Goal: Transaction & Acquisition: Purchase product/service

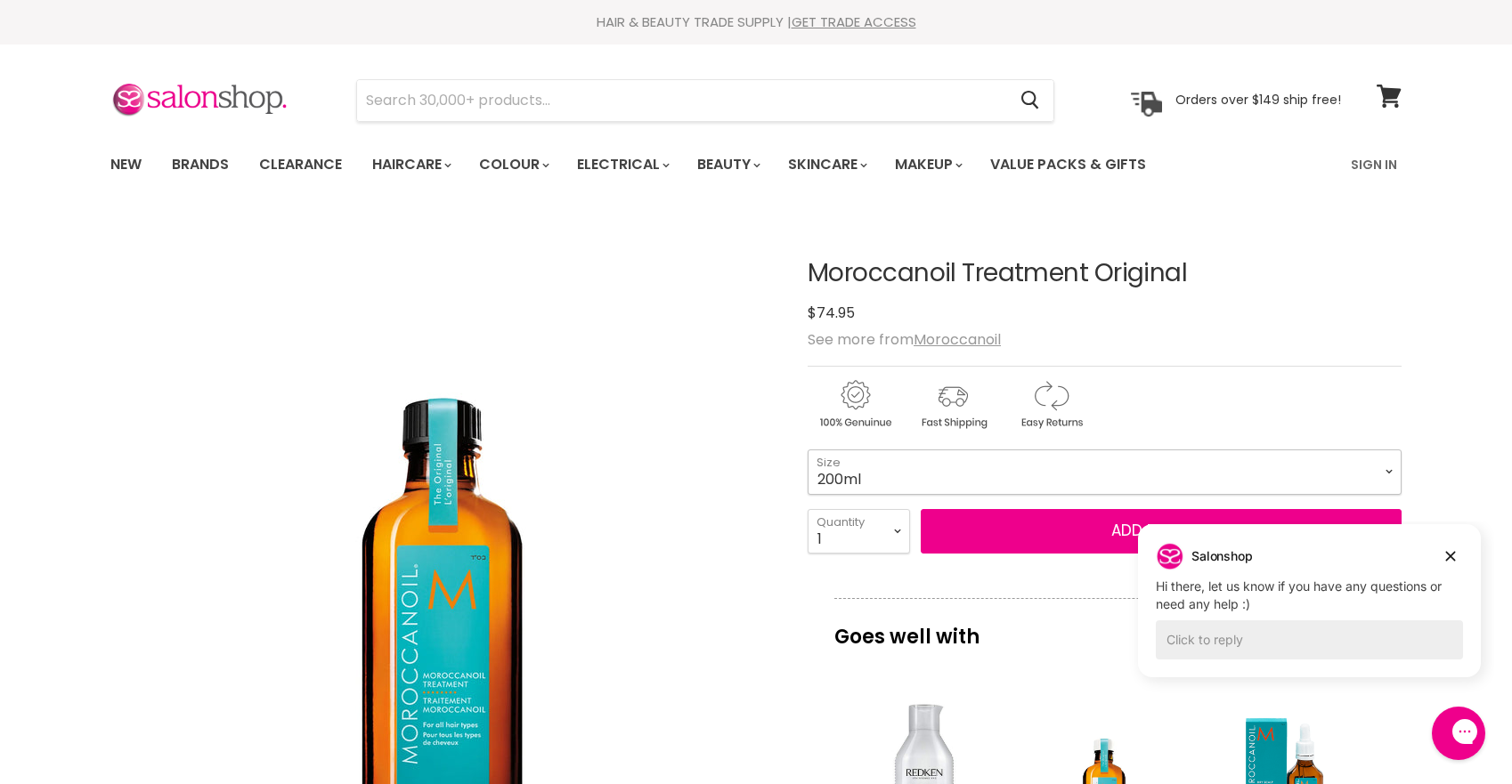
select select "200ml"
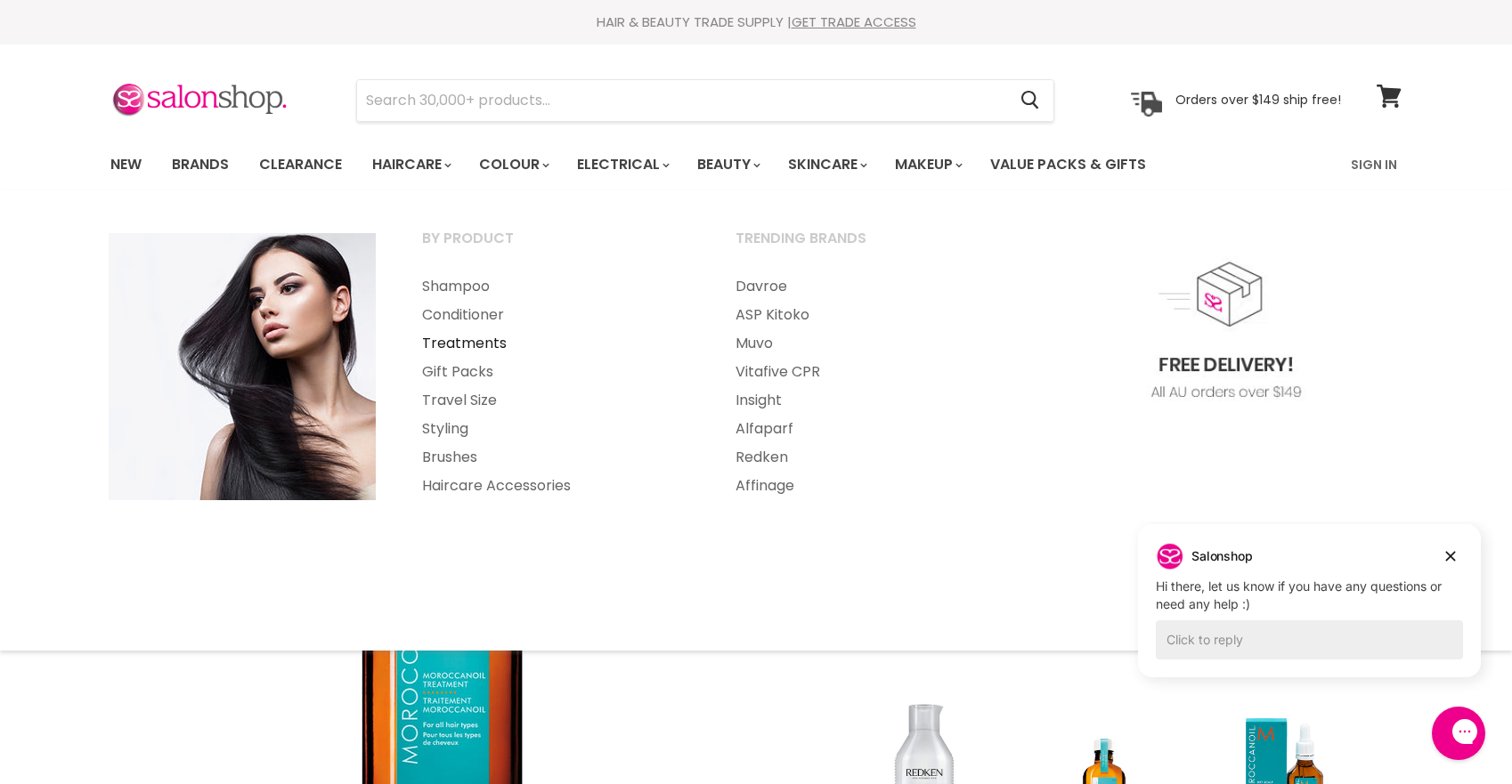
click at [469, 339] on link "Treatments" at bounding box center [555, 343] width 310 height 28
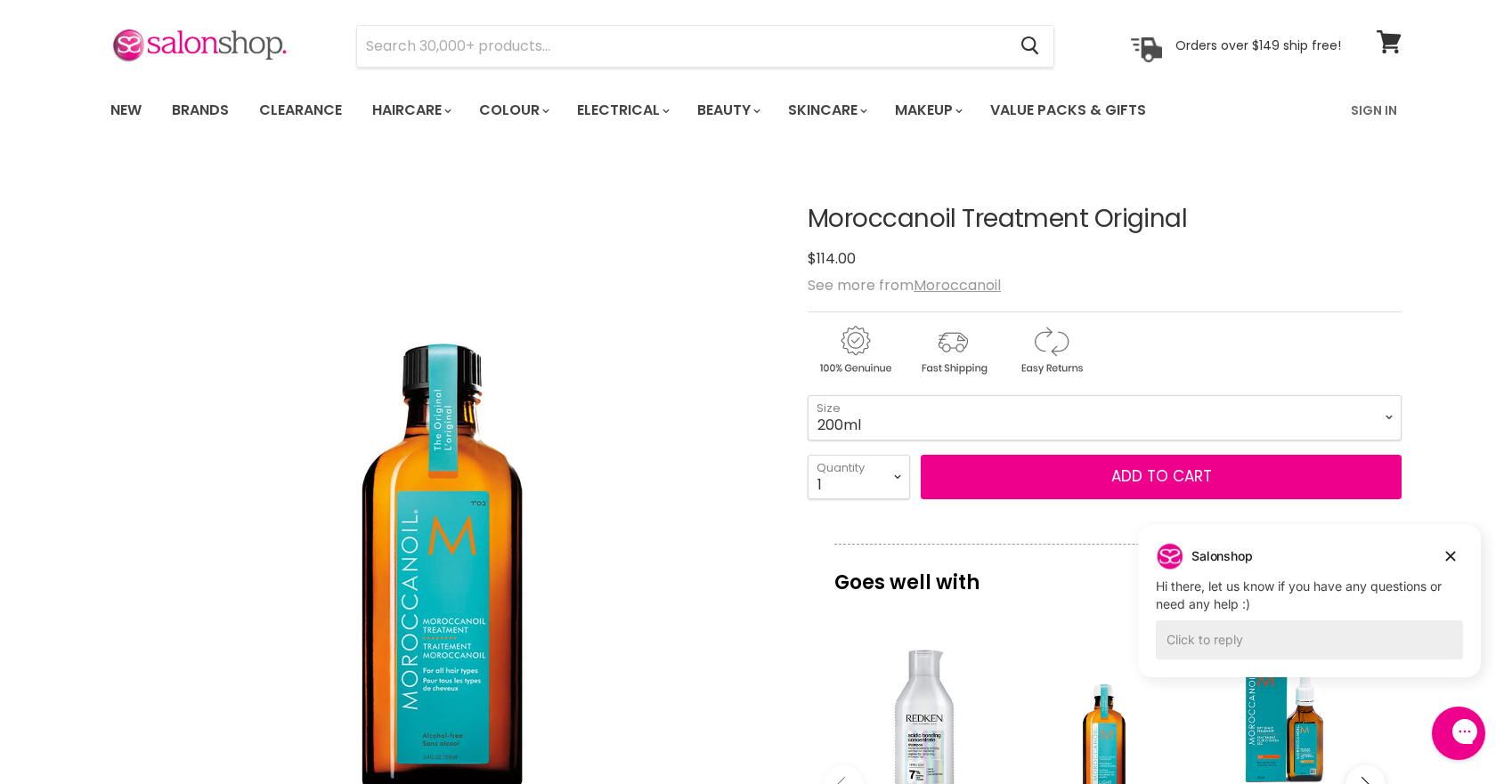
scroll to position [81, 0]
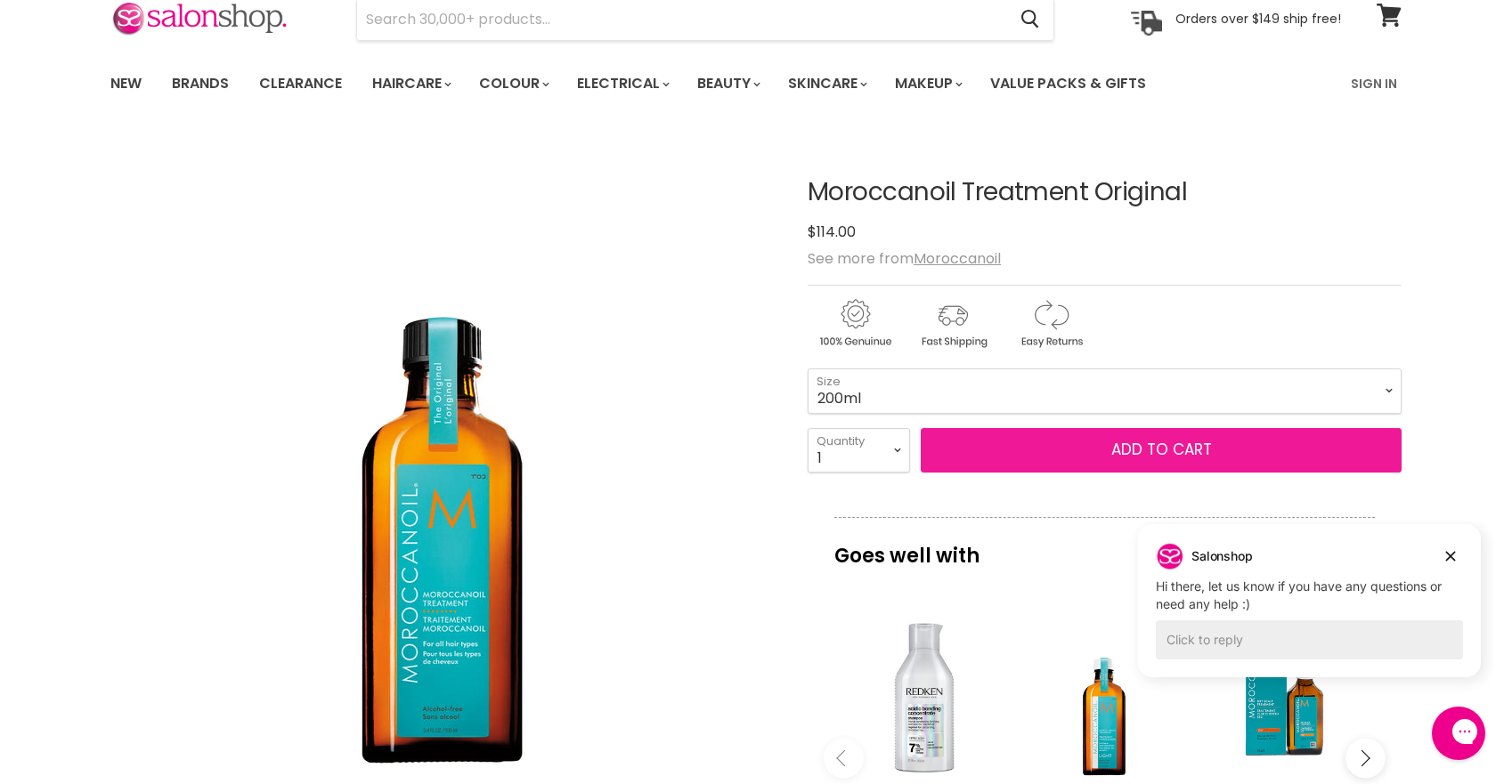
click at [1073, 461] on button "Add to cart" at bounding box center [1161, 451] width 481 height 45
click at [1124, 455] on button "Add to cart" at bounding box center [1161, 451] width 481 height 45
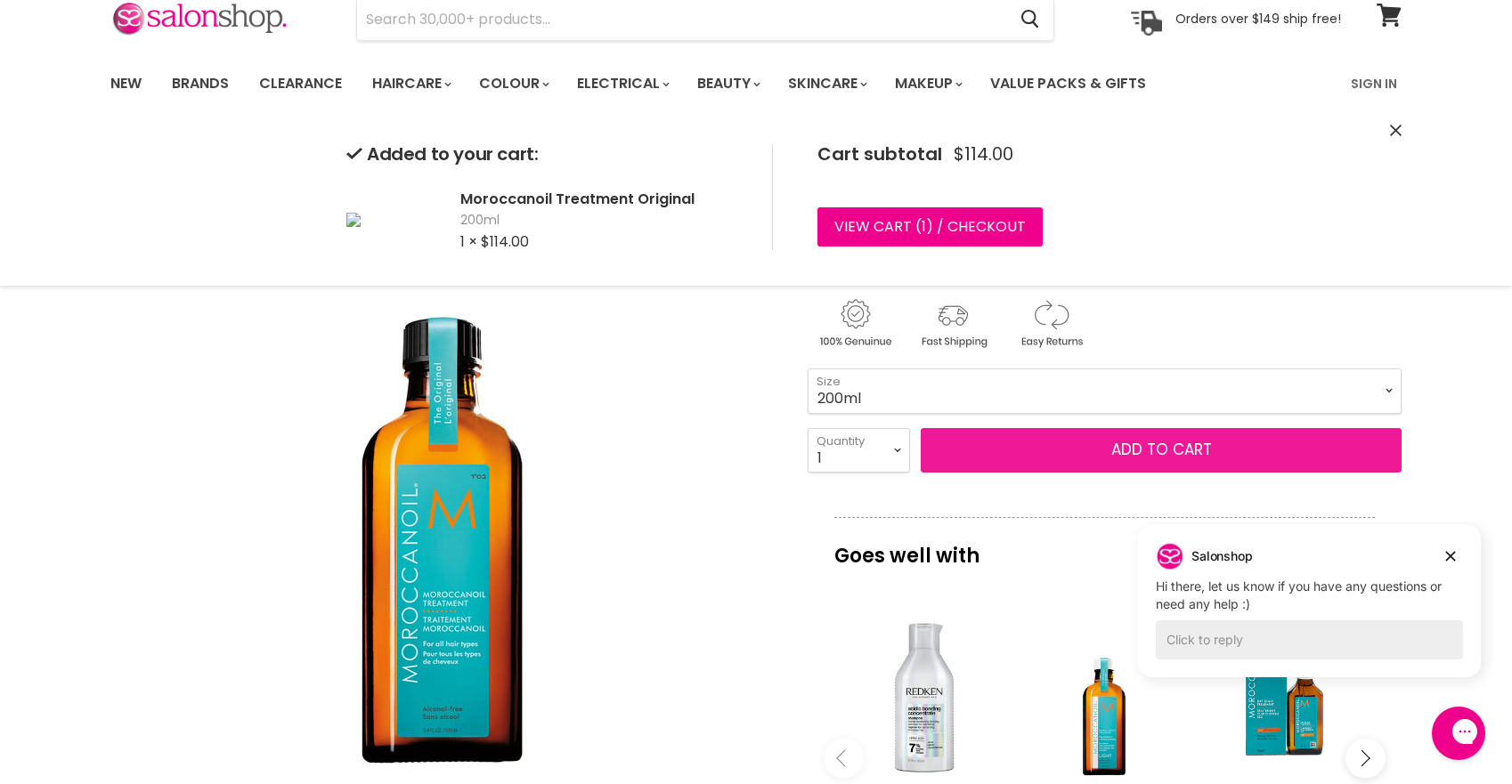
click at [1128, 452] on button "Add to cart" at bounding box center [1161, 451] width 481 height 45
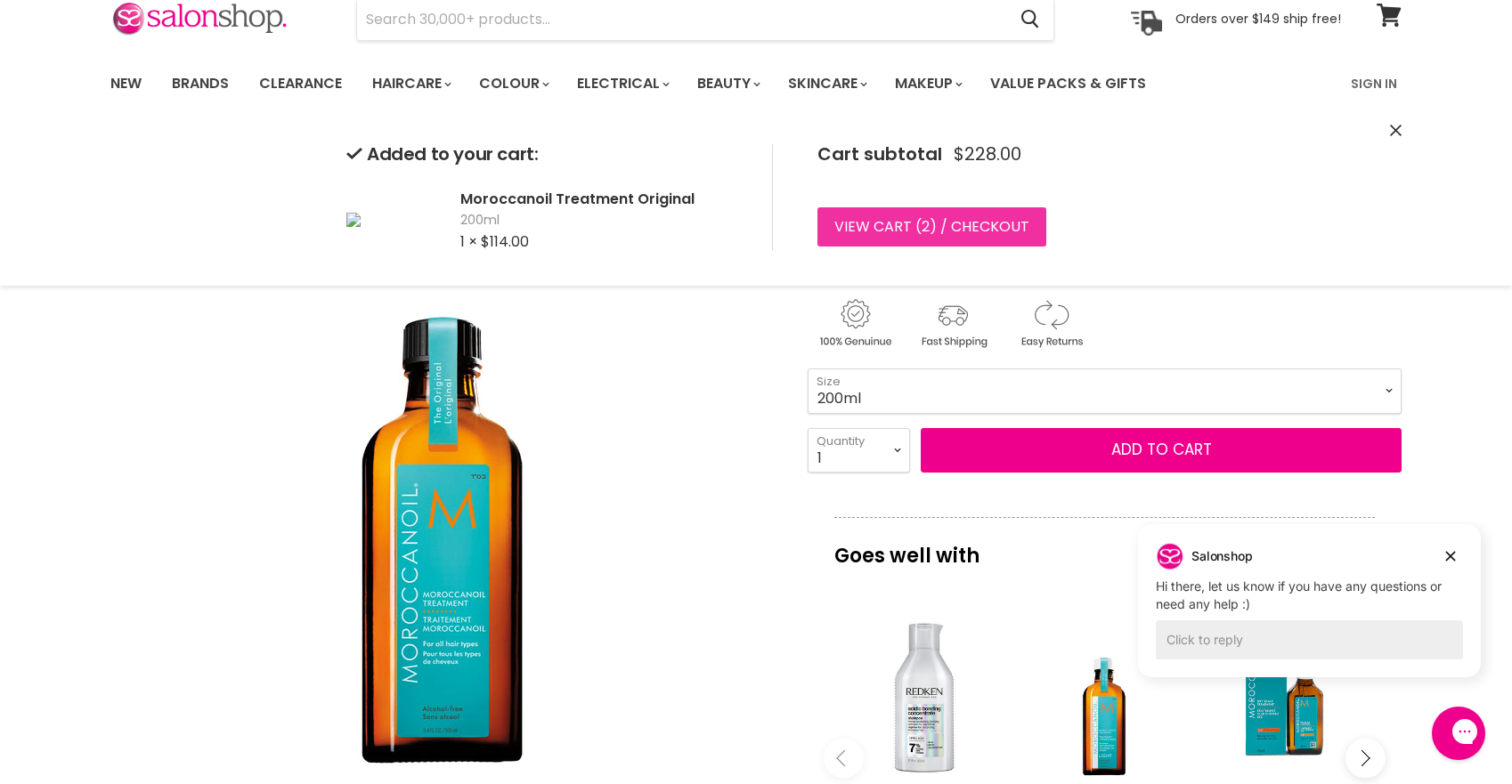
click at [966, 217] on link "View cart ( 2 ) / Checkout" at bounding box center [931, 227] width 229 height 39
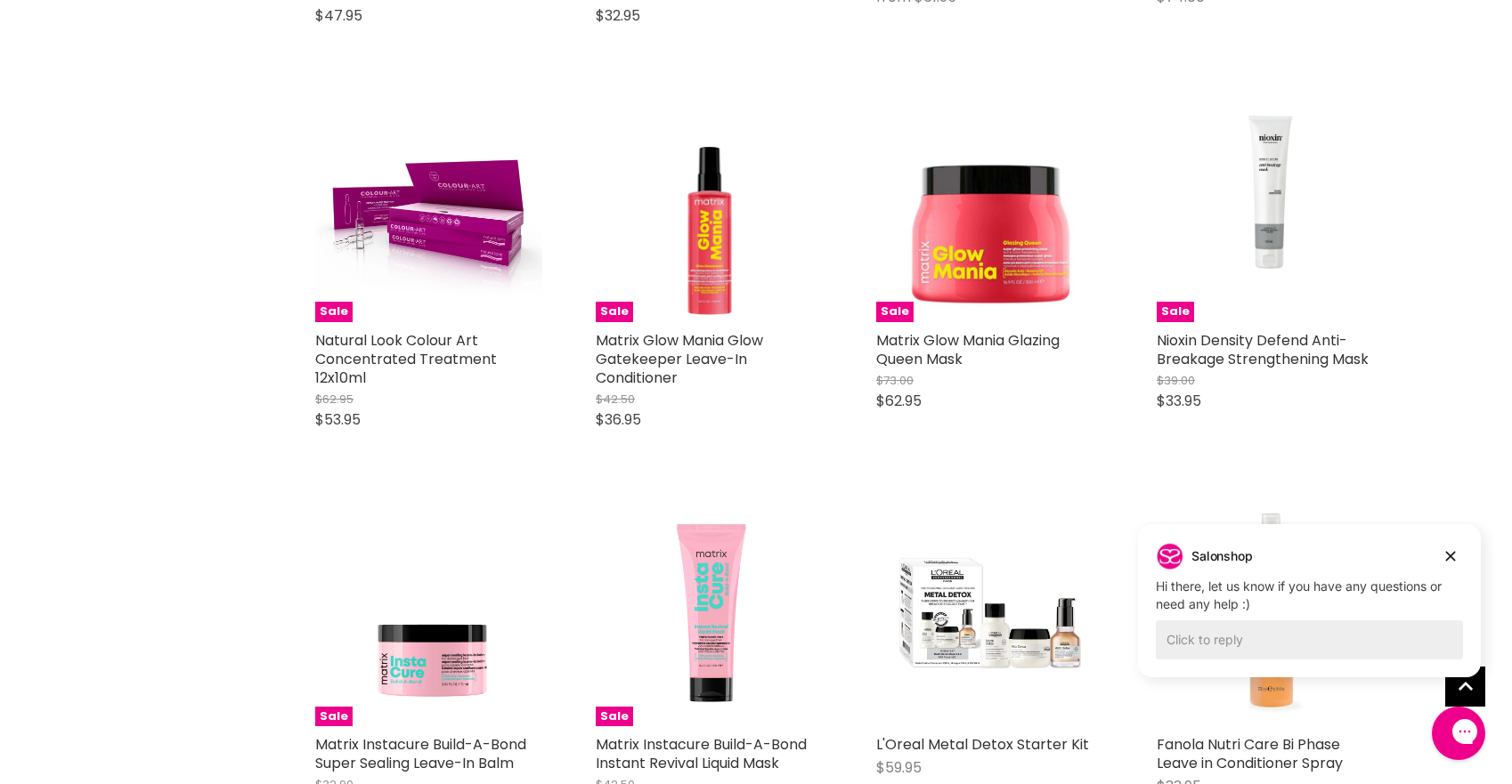
scroll to position [2709, 0]
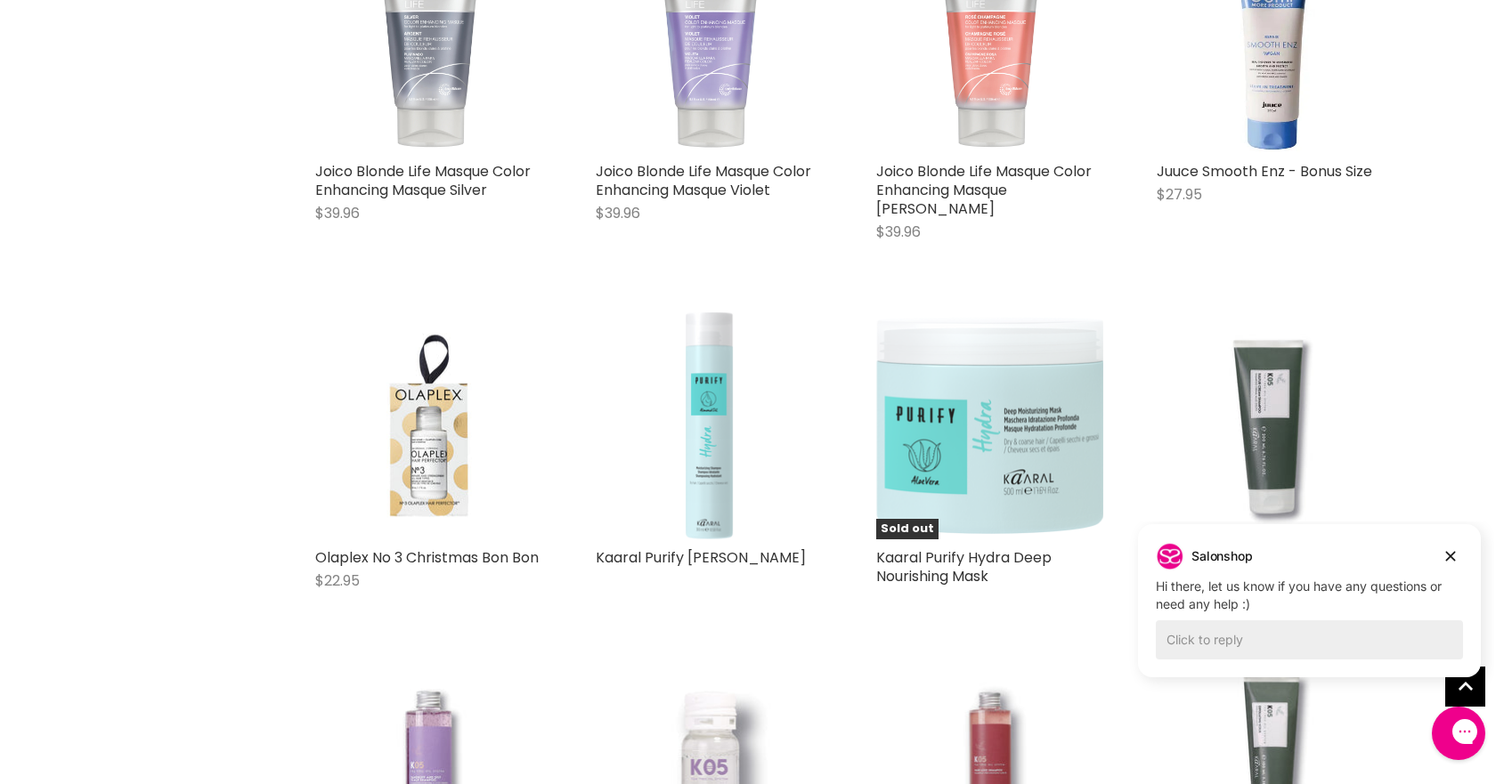
scroll to position [5145, 0]
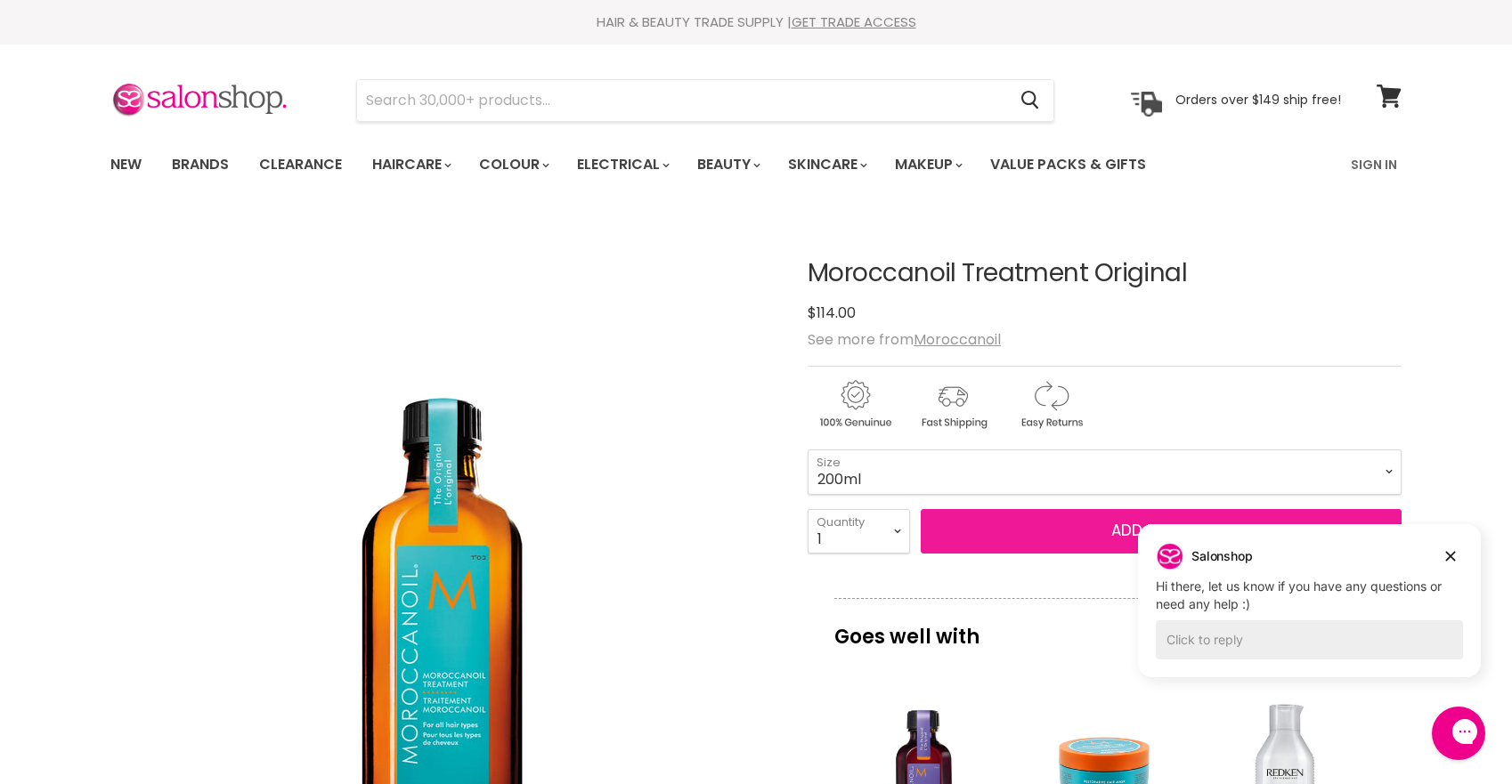
click at [1054, 526] on button "Add to cart" at bounding box center [1161, 532] width 481 height 45
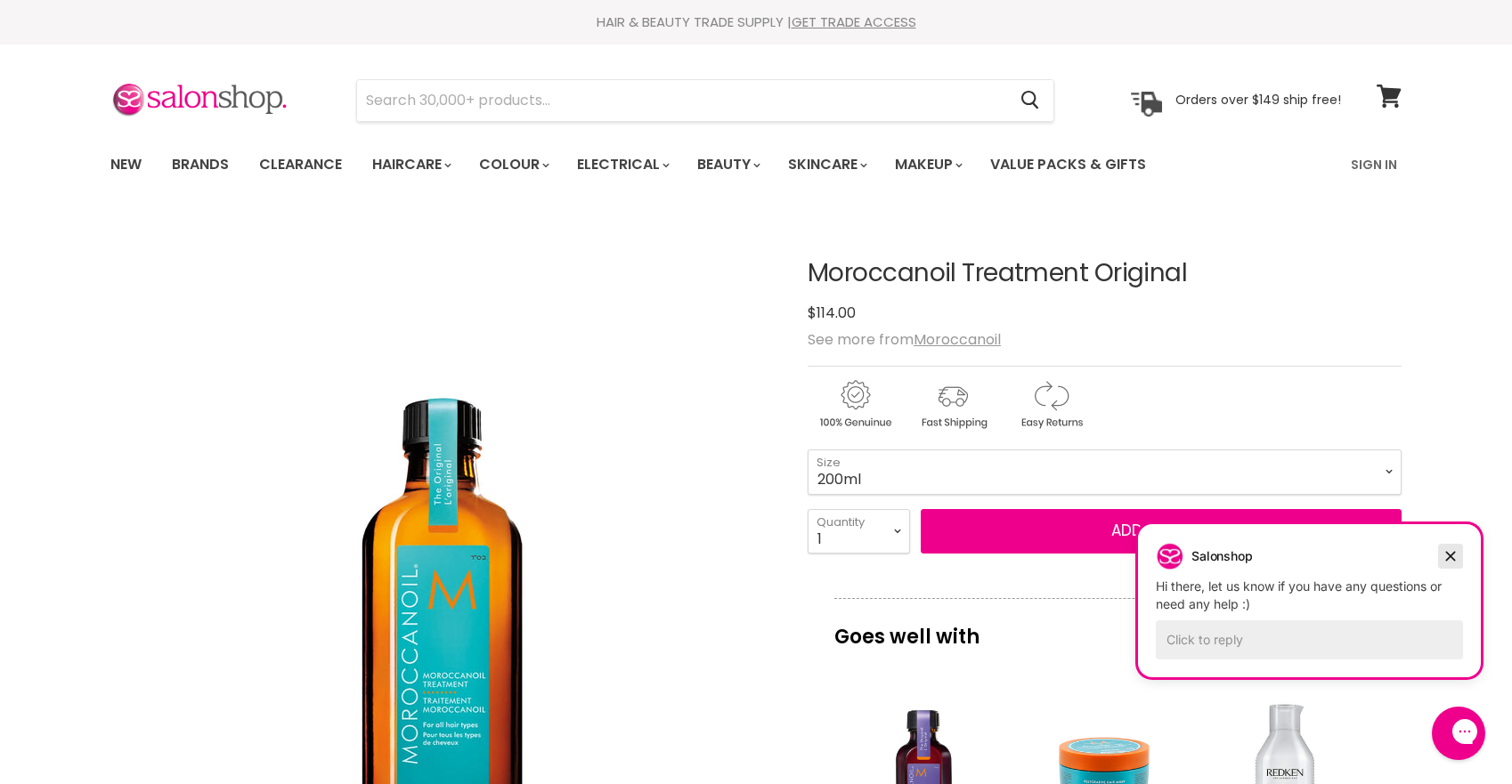
click at [1453, 555] on icon "Dismiss campaign" at bounding box center [1451, 556] width 17 height 21
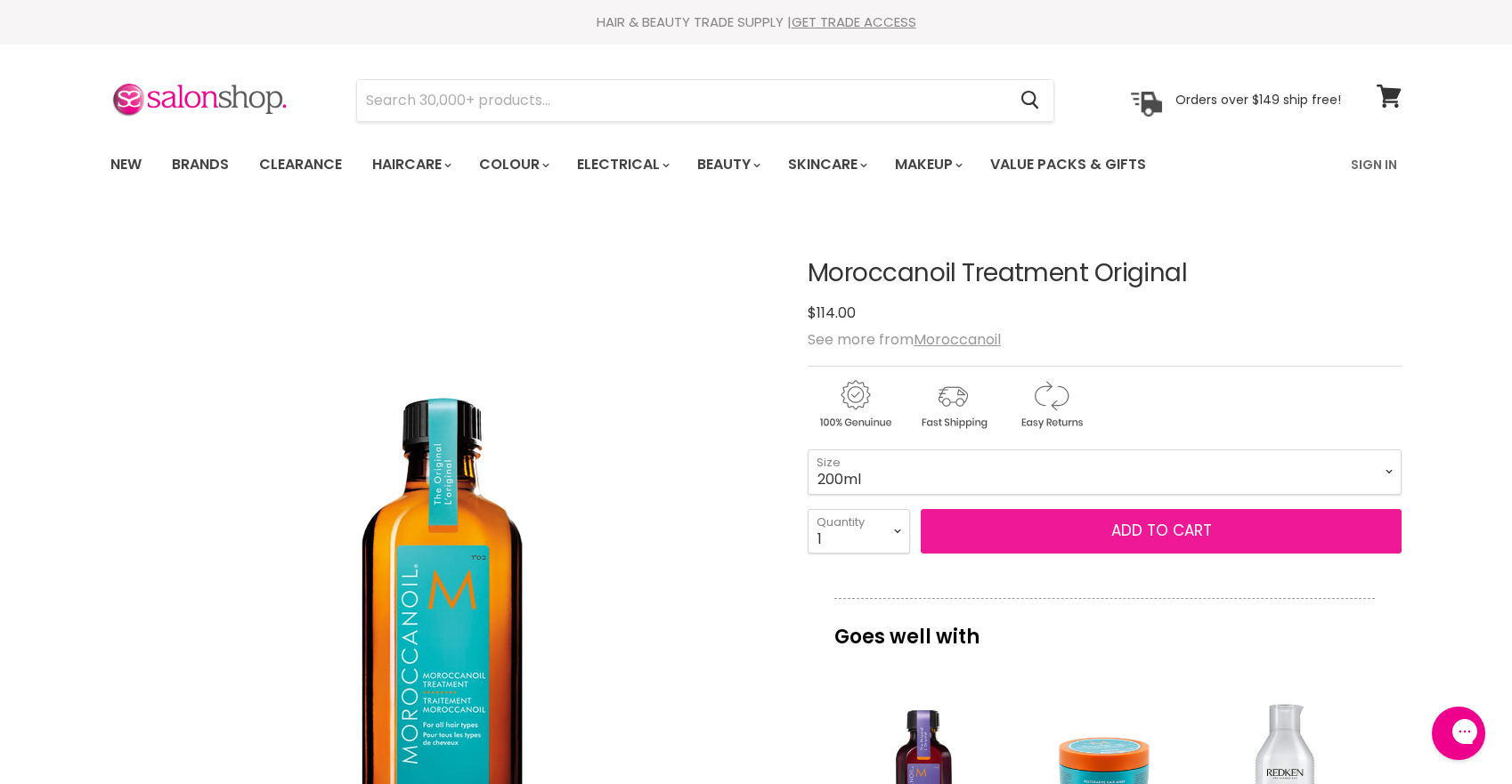
click at [1079, 527] on button "Add to cart" at bounding box center [1161, 532] width 481 height 45
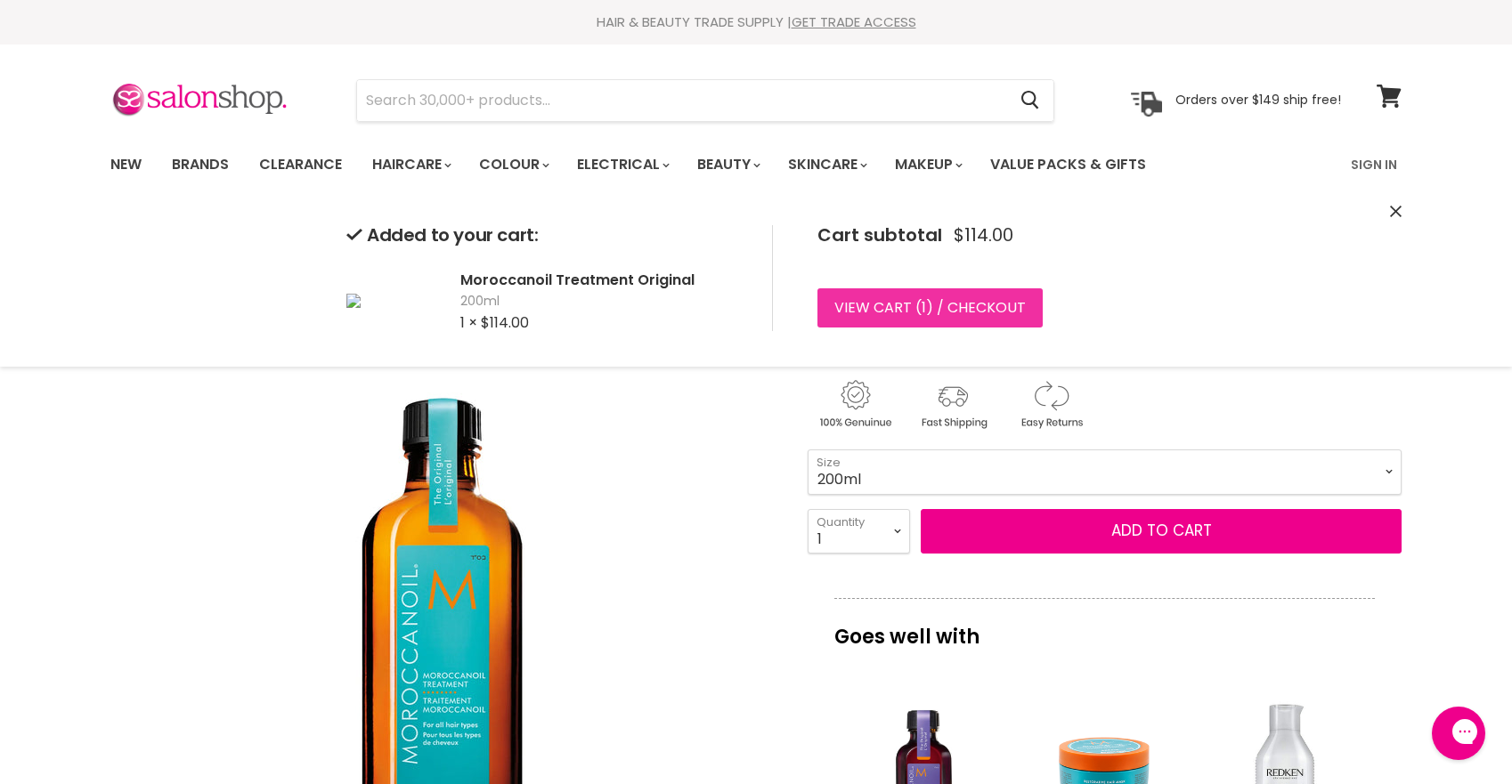
click at [862, 298] on link "View cart ( 1 ) / Checkout" at bounding box center [929, 308] width 225 height 39
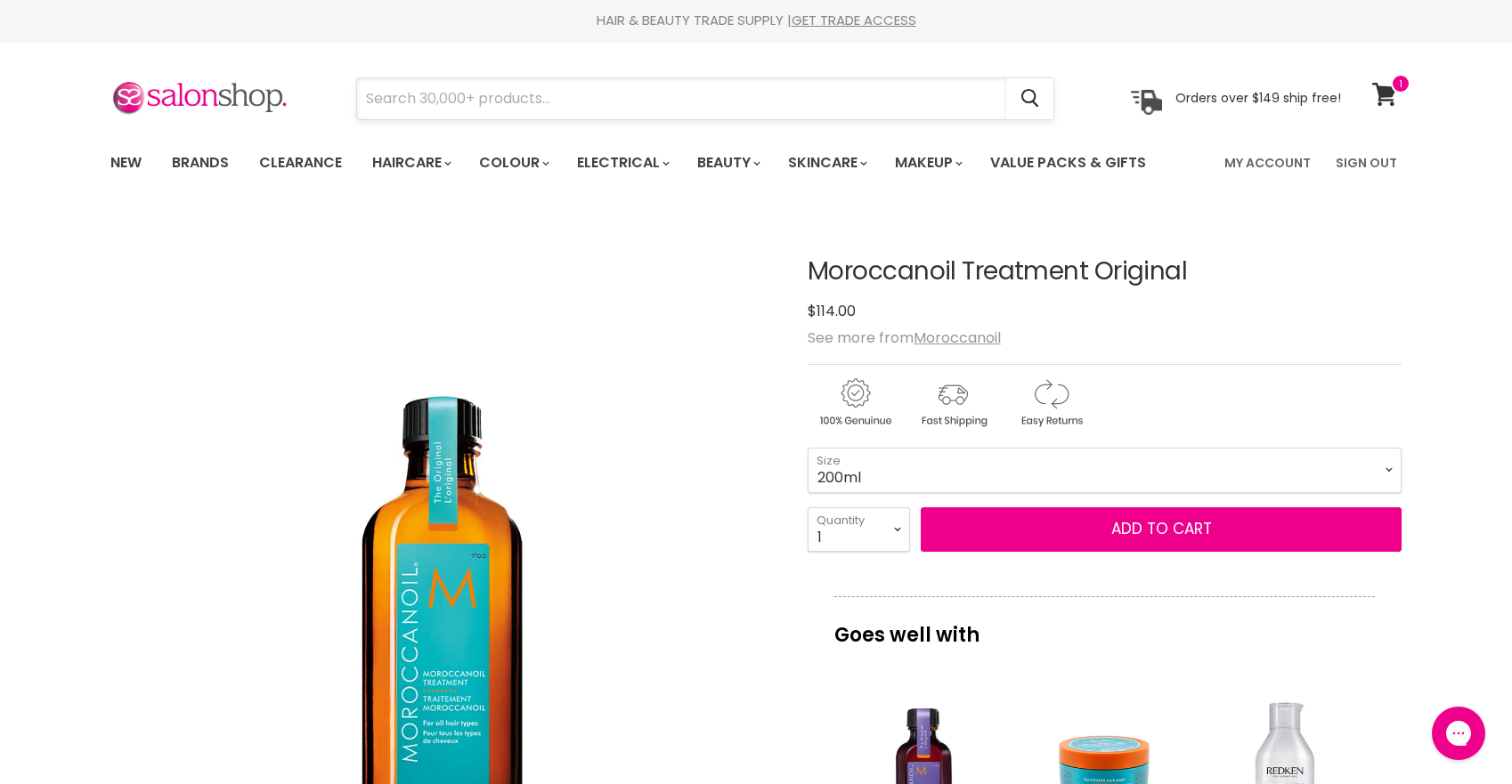
click at [459, 106] on input "Search" at bounding box center [681, 99] width 649 height 41
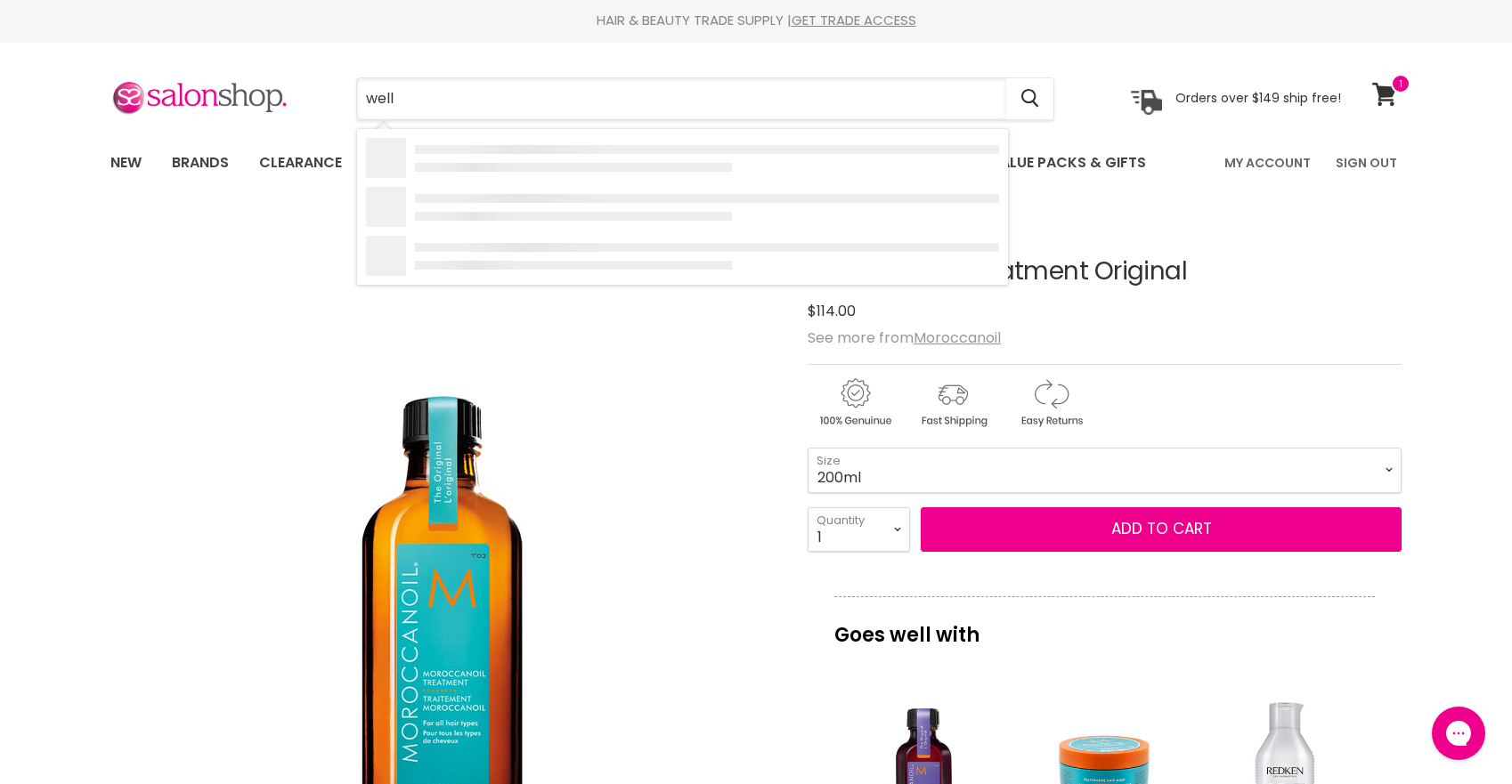
type input "wella"
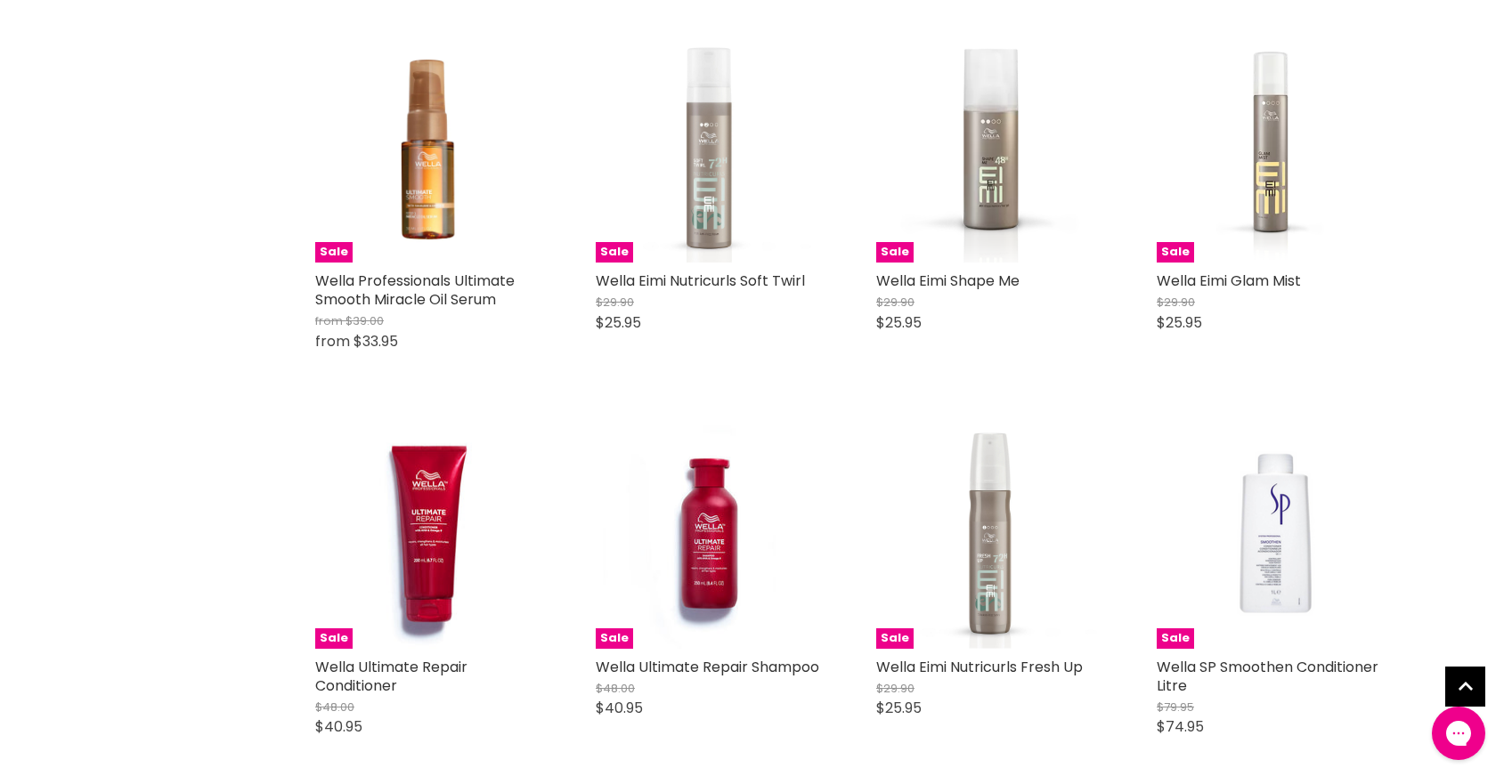
scroll to position [753, 0]
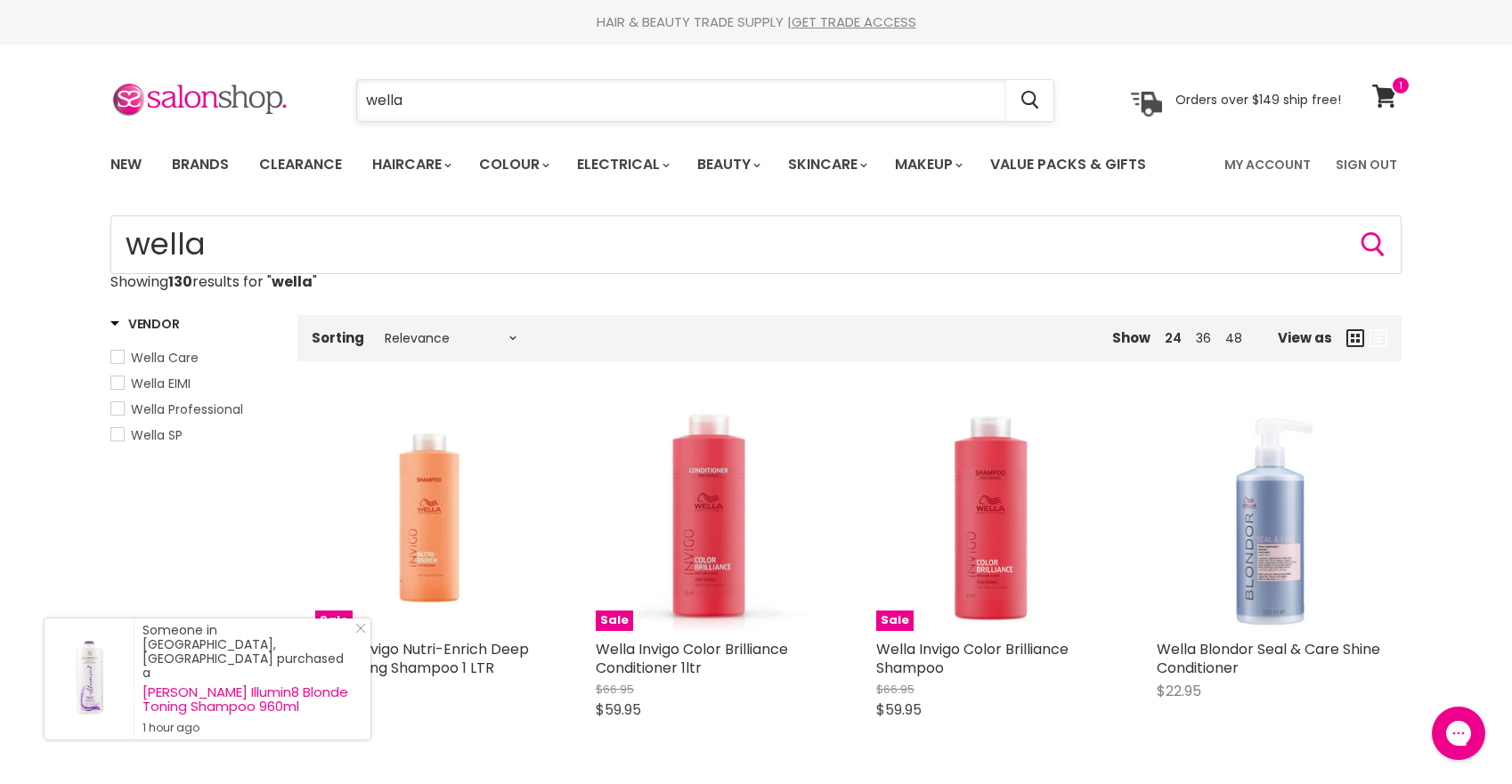
click at [472, 103] on input "wella" at bounding box center [681, 101] width 649 height 41
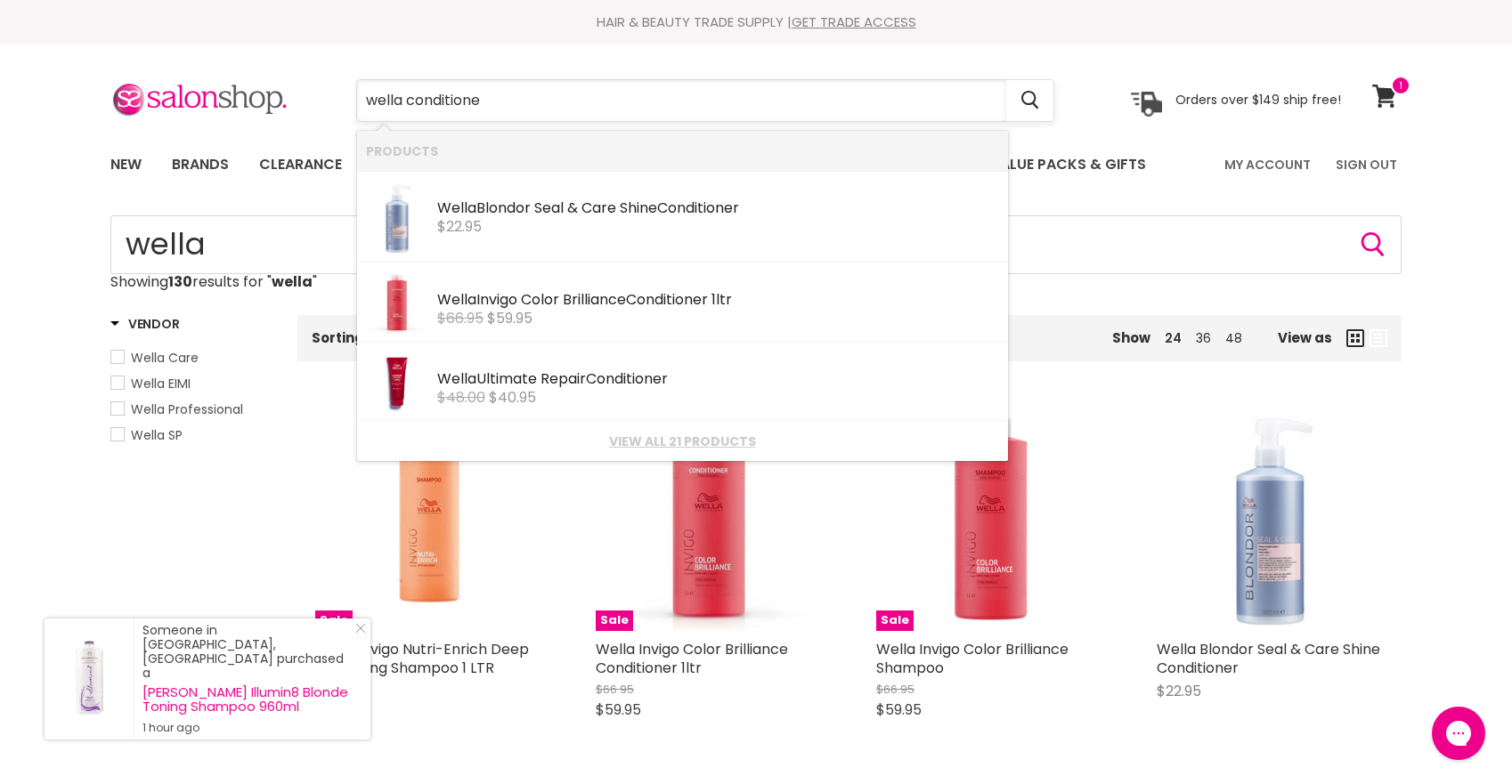
type input "wella conditioner"
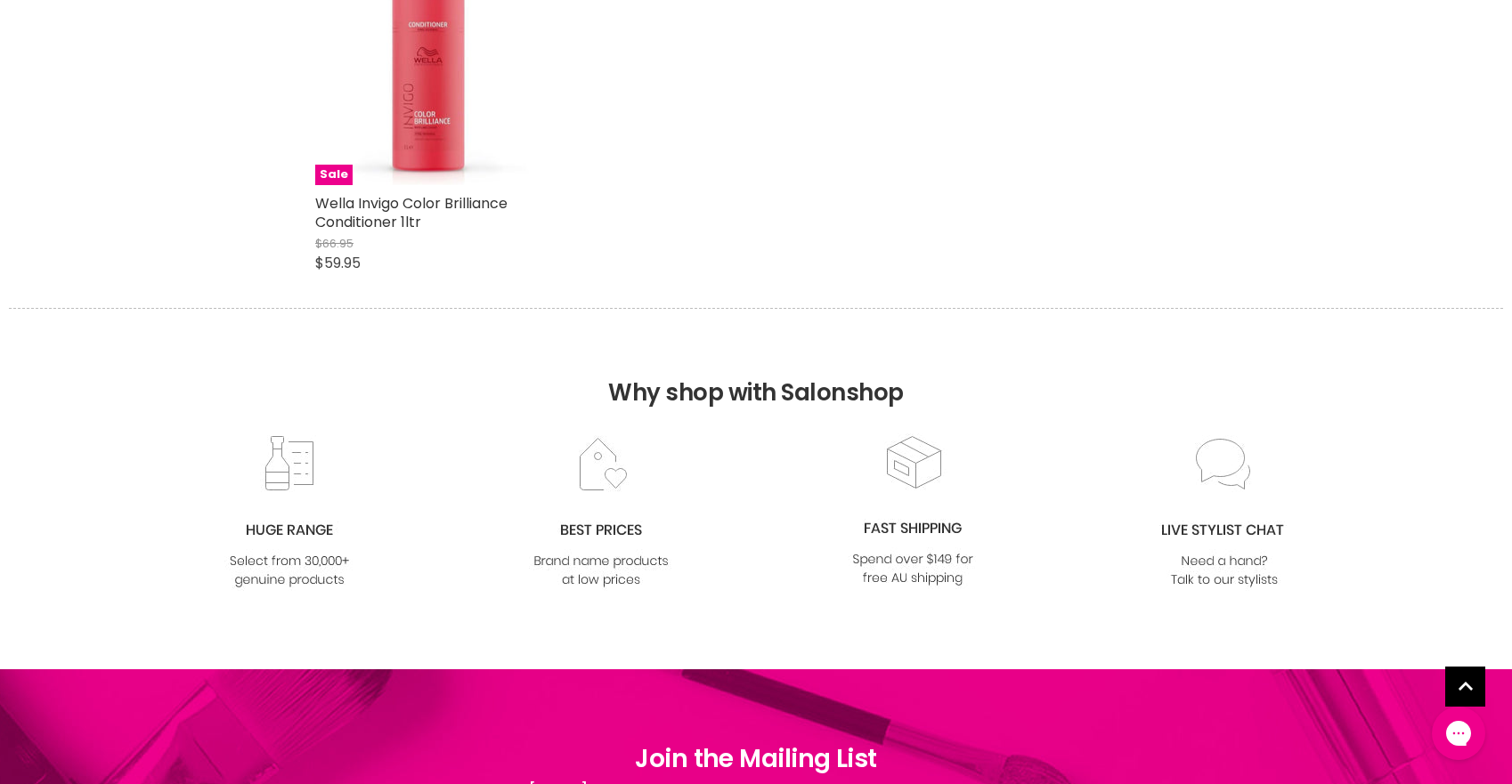
scroll to position [2380, 0]
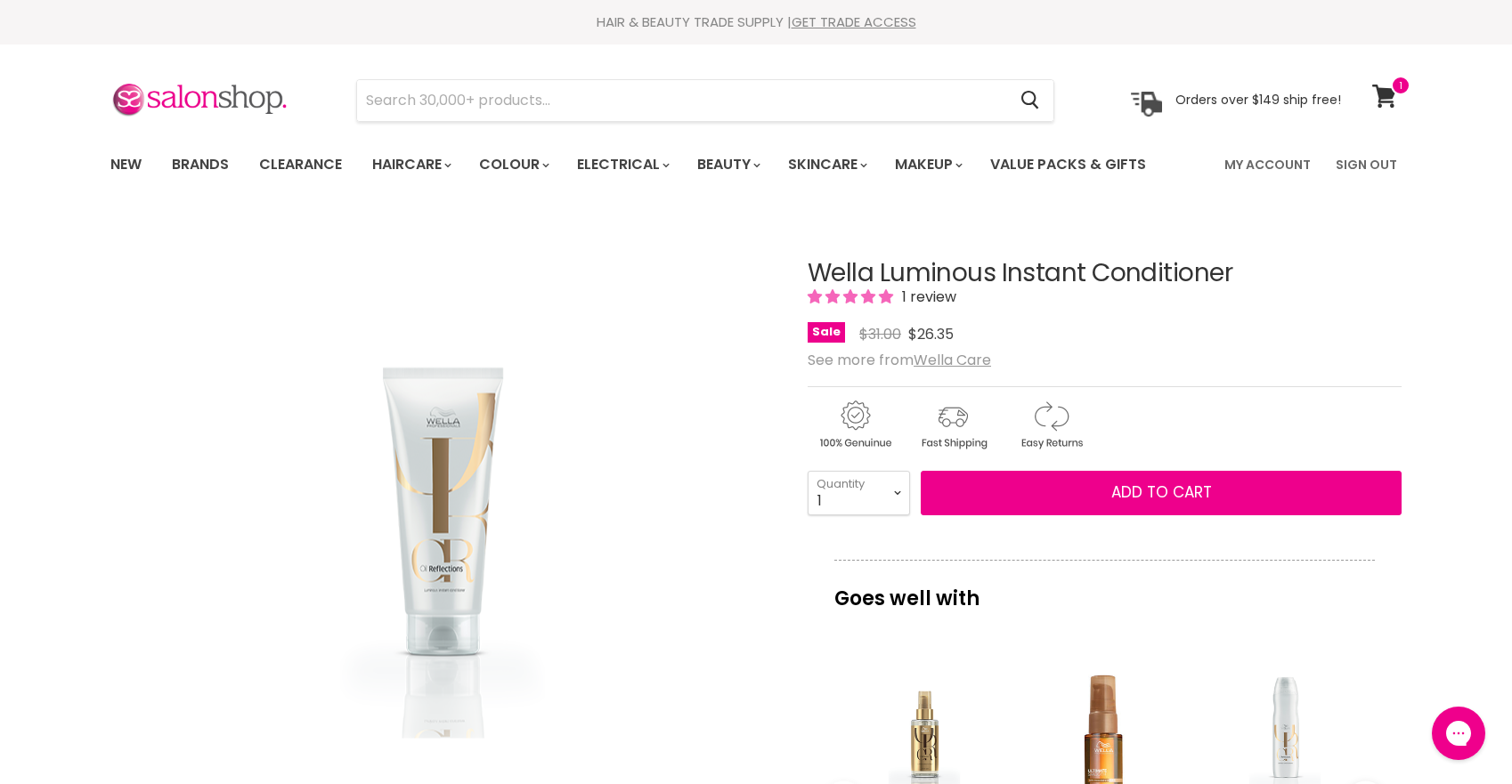
click at [444, 565] on img "Wella Luminous Instant Conditioner image. Click or Scroll to Zoom." at bounding box center [443, 548] width 312 height 469
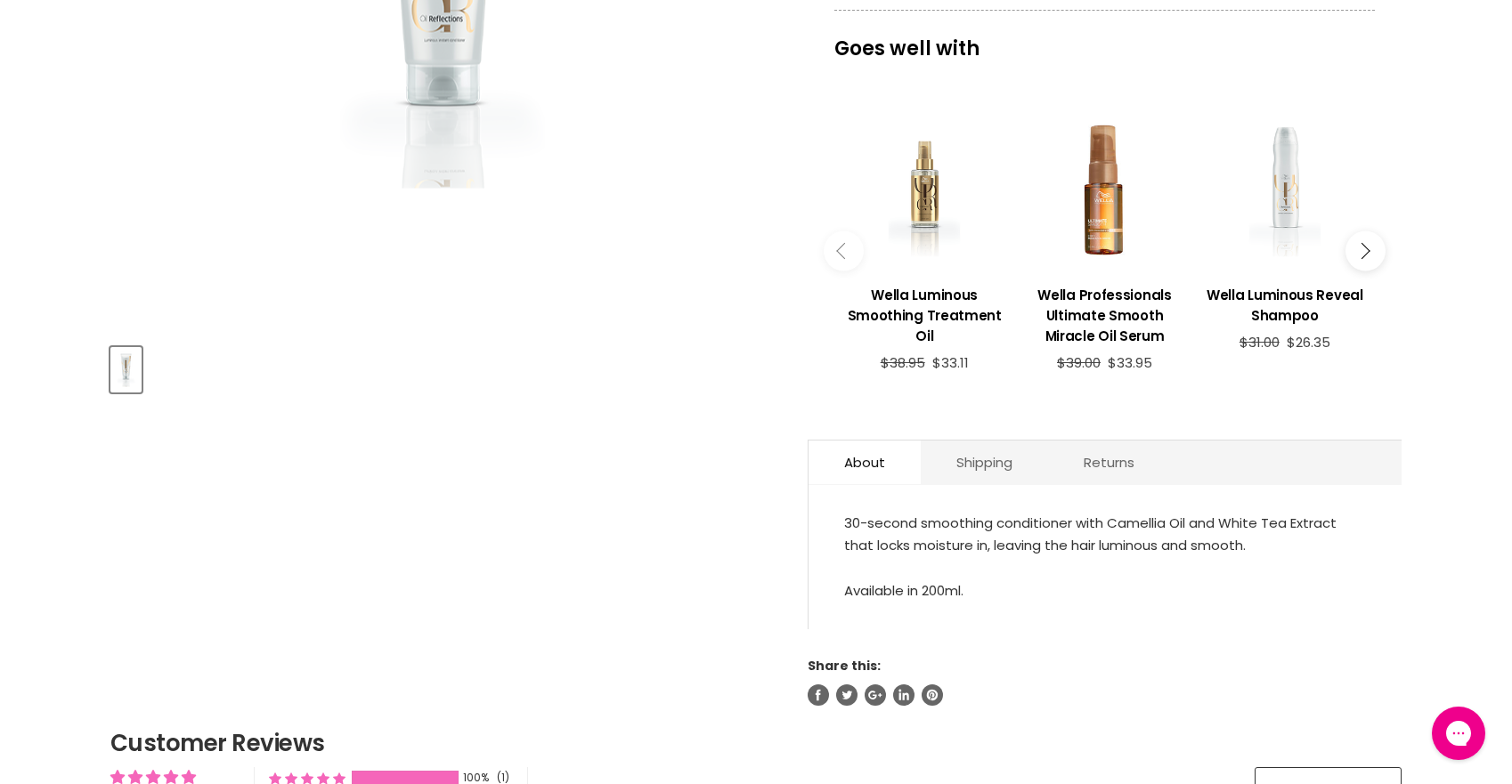
scroll to position [551, 0]
click at [1007, 466] on link "Shipping" at bounding box center [984, 461] width 127 height 44
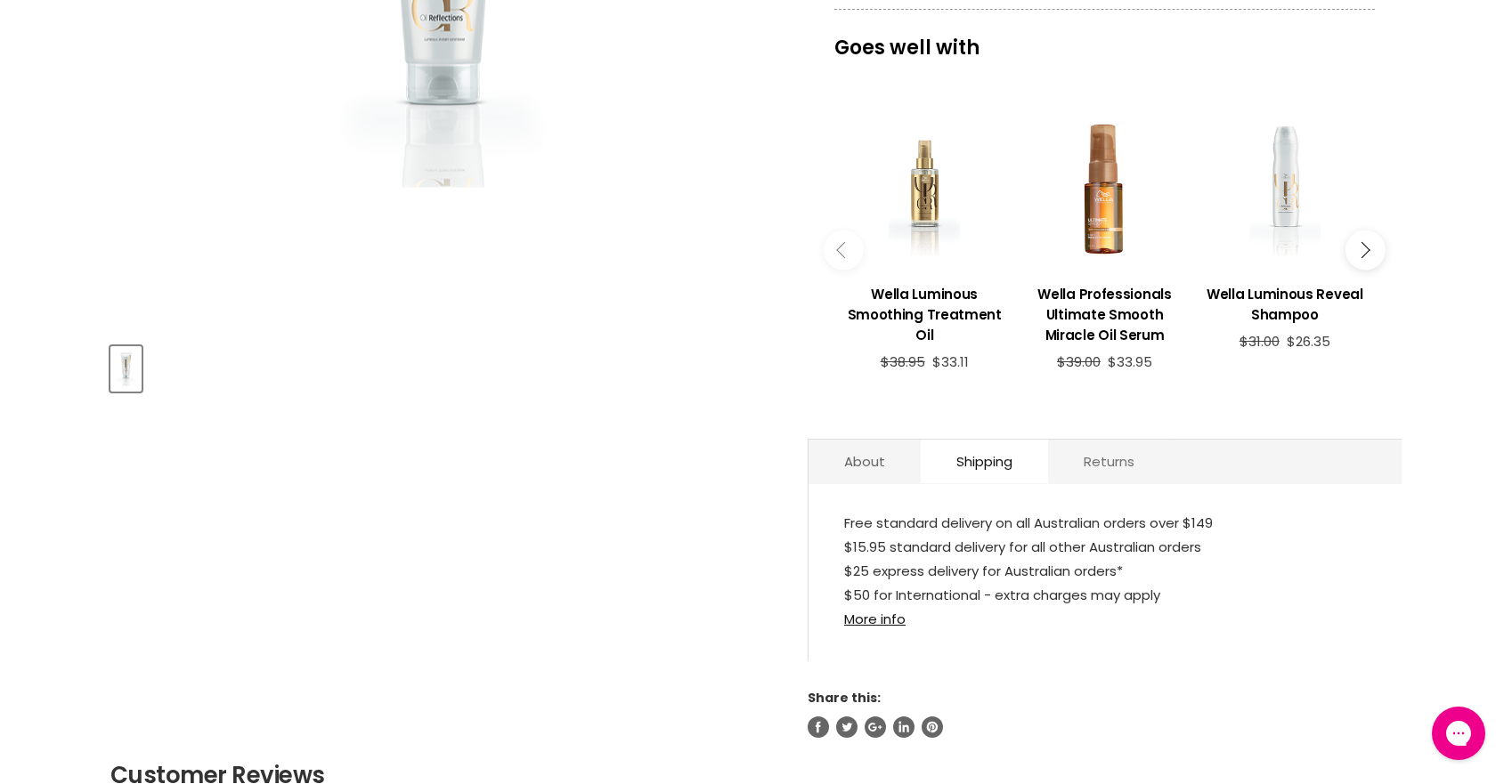
click at [1121, 473] on link "Returns" at bounding box center [1109, 461] width 122 height 44
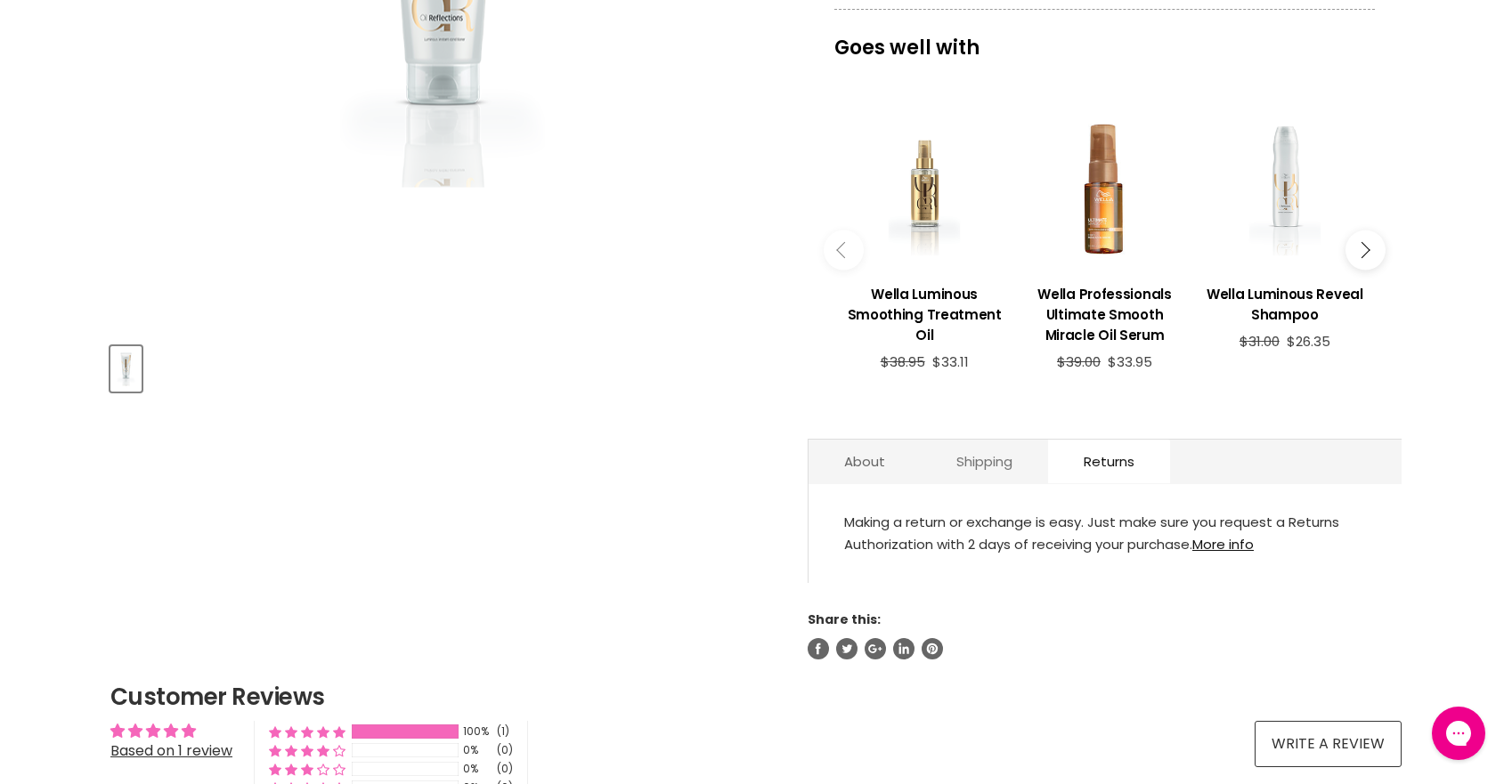
click at [1001, 466] on link "Shipping" at bounding box center [984, 461] width 127 height 44
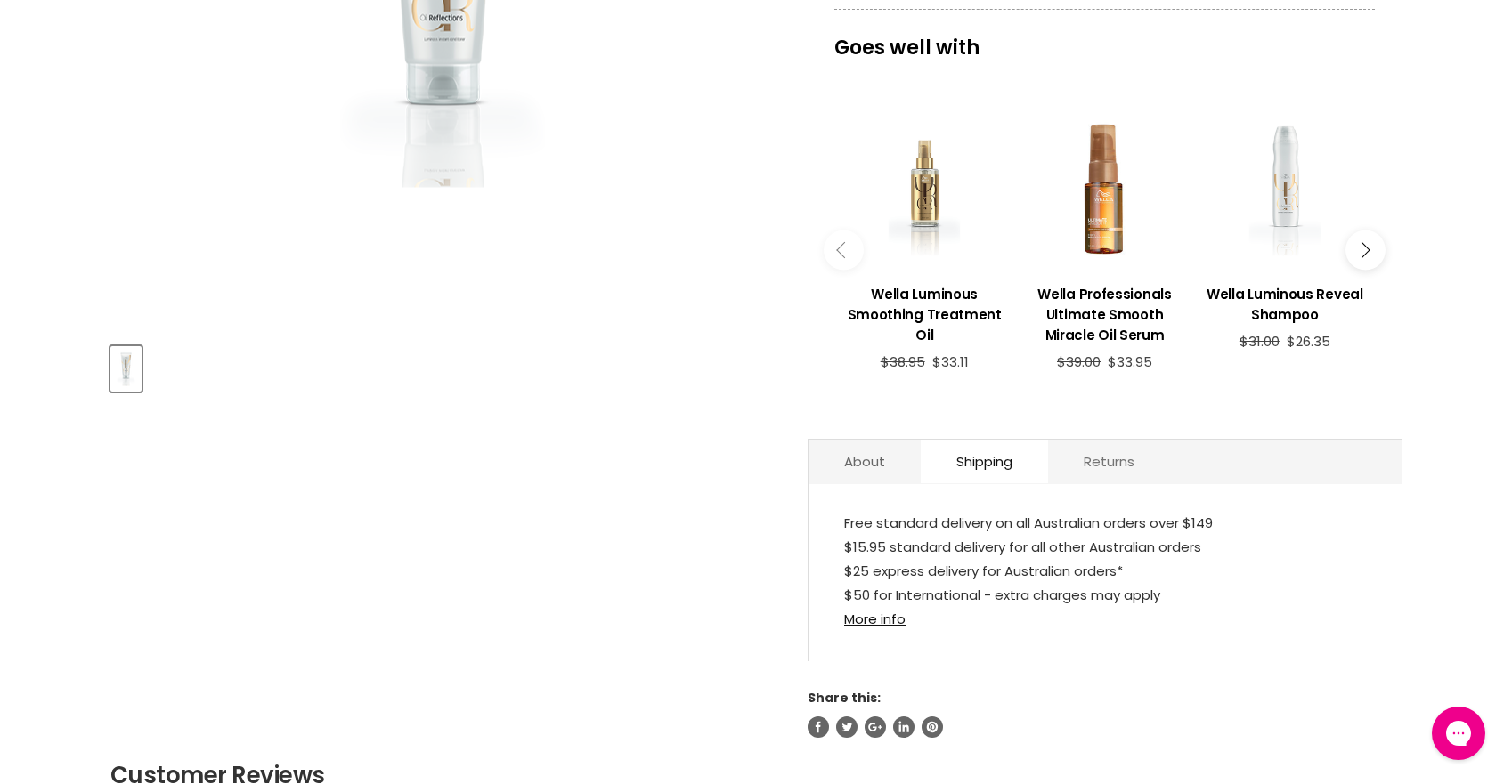
click at [1063, 467] on link "Returns" at bounding box center [1109, 461] width 122 height 44
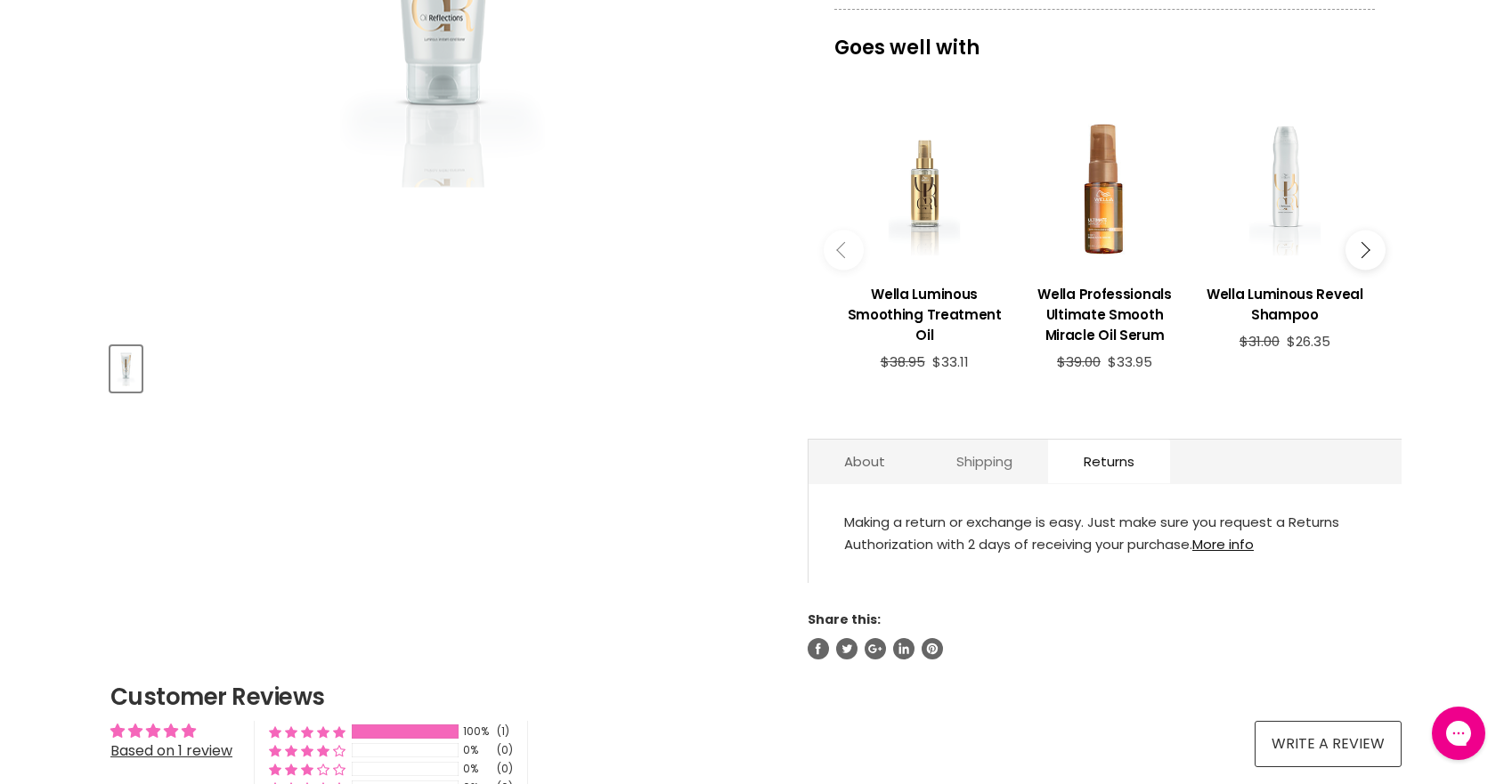
click at [1021, 466] on link "Shipping" at bounding box center [984, 461] width 127 height 44
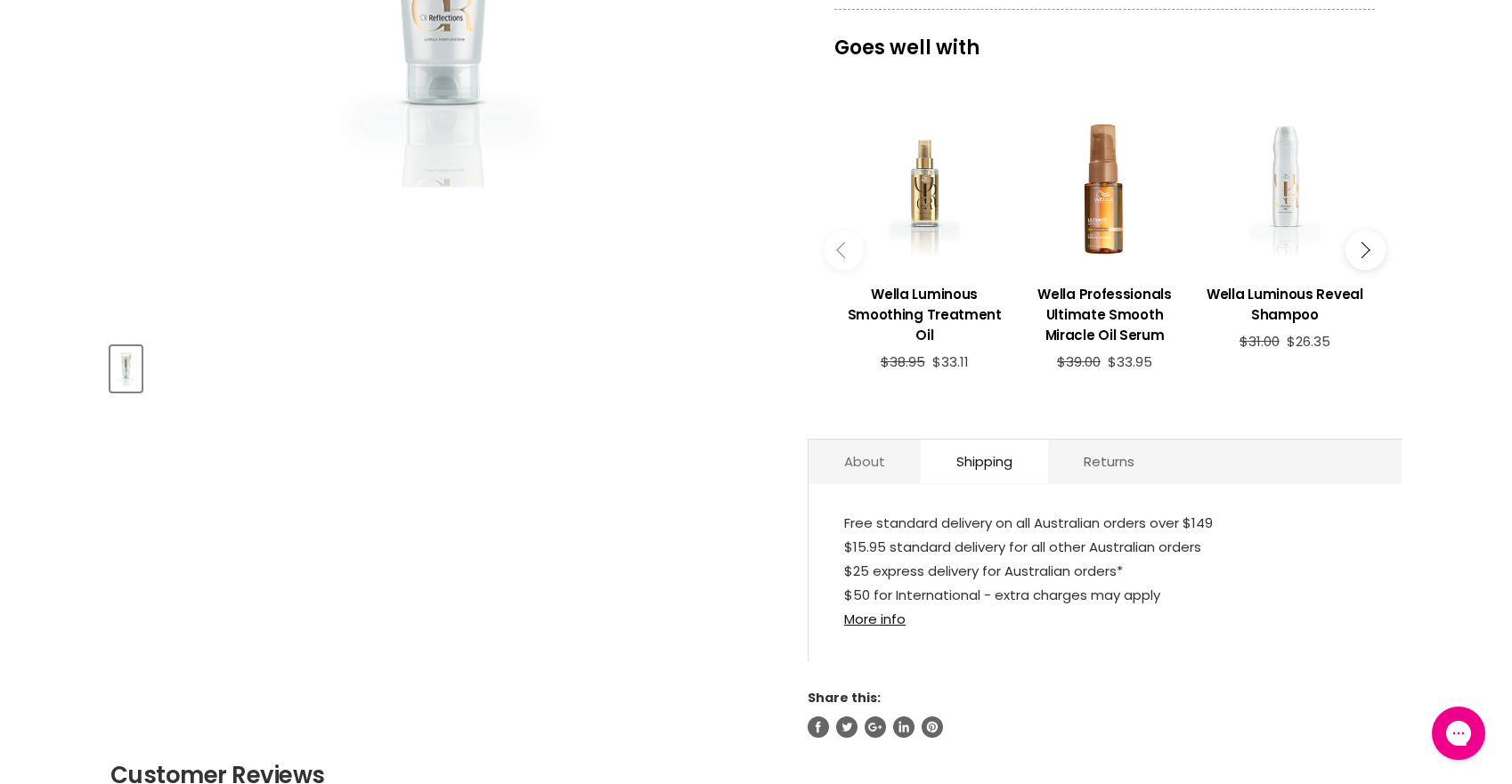
click at [906, 458] on link "About" at bounding box center [865, 461] width 112 height 44
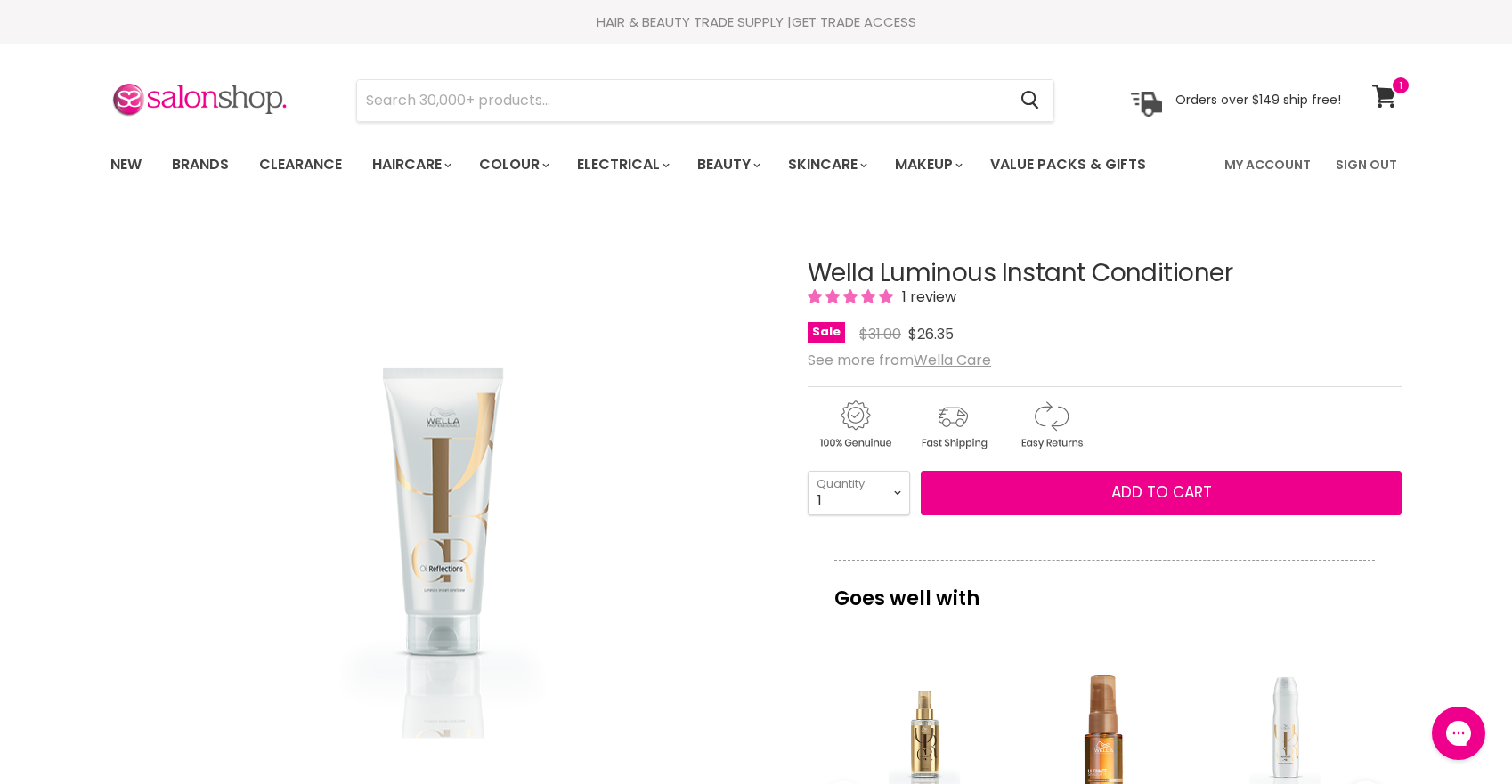
scroll to position [0, 0]
